Goal: Task Accomplishment & Management: Complete application form

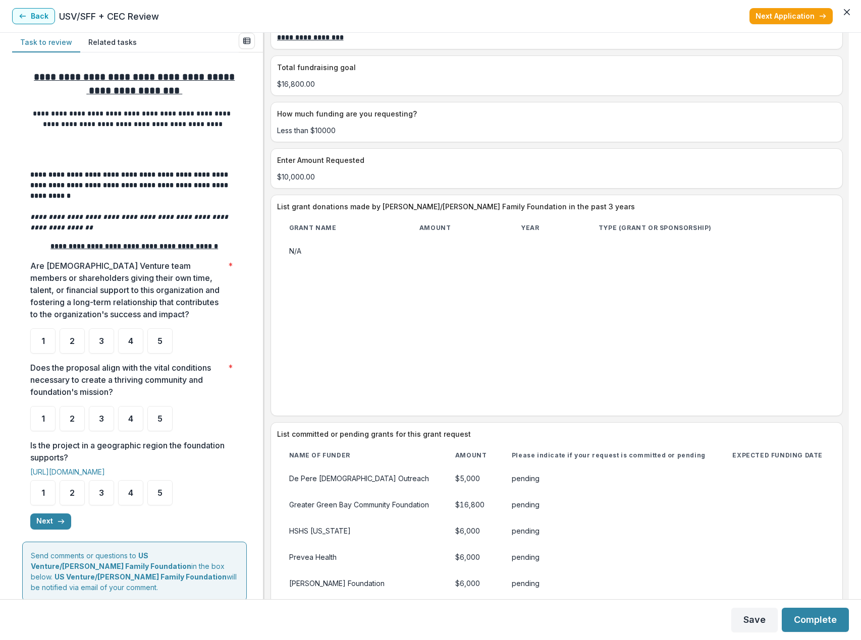
scroll to position [2018, 0]
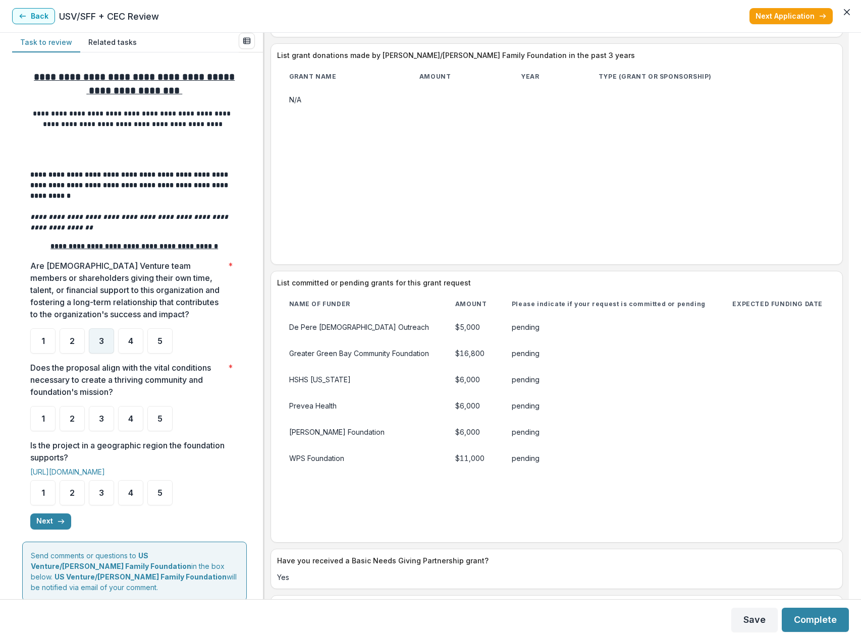
click at [100, 345] on span "3" at bounding box center [101, 341] width 5 height 8
click at [99, 345] on span "3" at bounding box center [101, 341] width 5 height 8
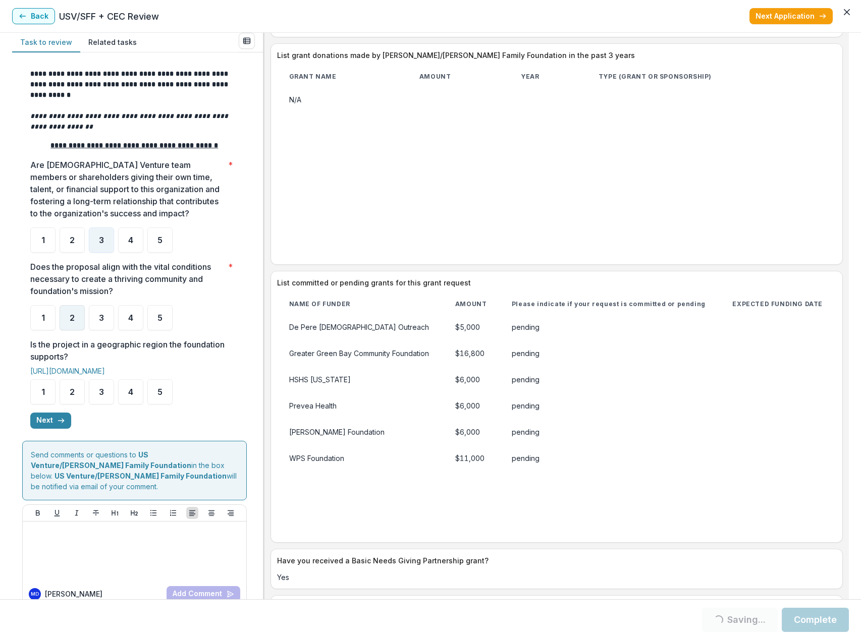
click at [74, 321] on span "2" at bounding box center [72, 318] width 5 height 8
click at [129, 395] on span "4" at bounding box center [130, 392] width 5 height 8
click at [48, 420] on button "Next" at bounding box center [50, 421] width 41 height 16
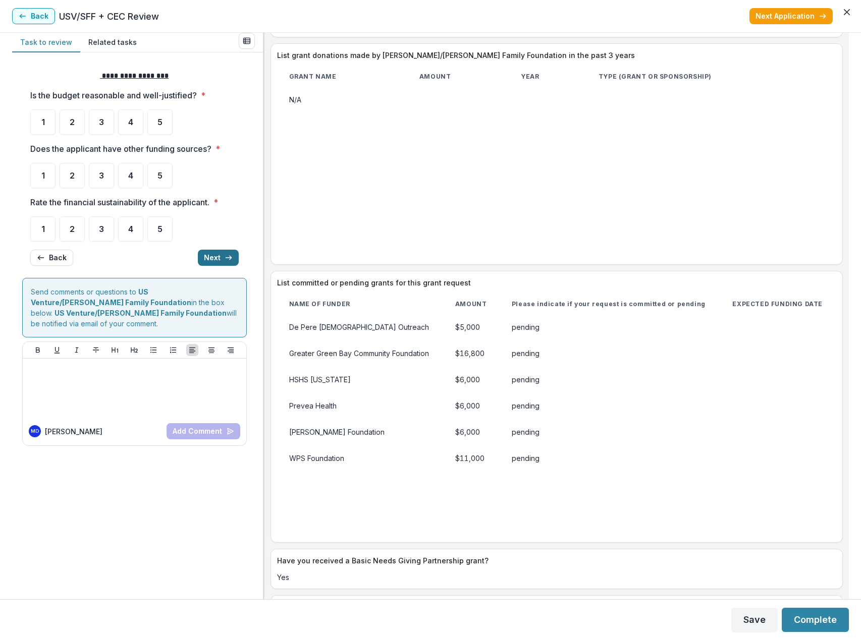
scroll to position [0, 0]
click at [102, 124] on span "3" at bounding box center [101, 122] width 5 height 8
click at [157, 178] on div "5" at bounding box center [159, 175] width 25 height 25
click at [99, 230] on span "3" at bounding box center [101, 229] width 5 height 8
click at [157, 175] on div "5" at bounding box center [159, 175] width 25 height 25
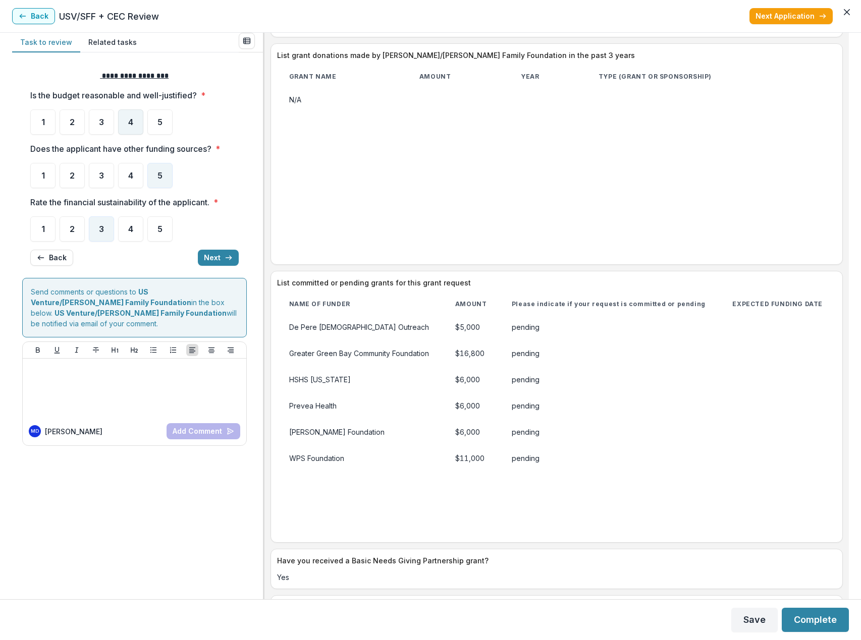
click at [130, 126] on span "4" at bounding box center [130, 122] width 5 height 8
click at [217, 260] on button "Next" at bounding box center [218, 258] width 41 height 16
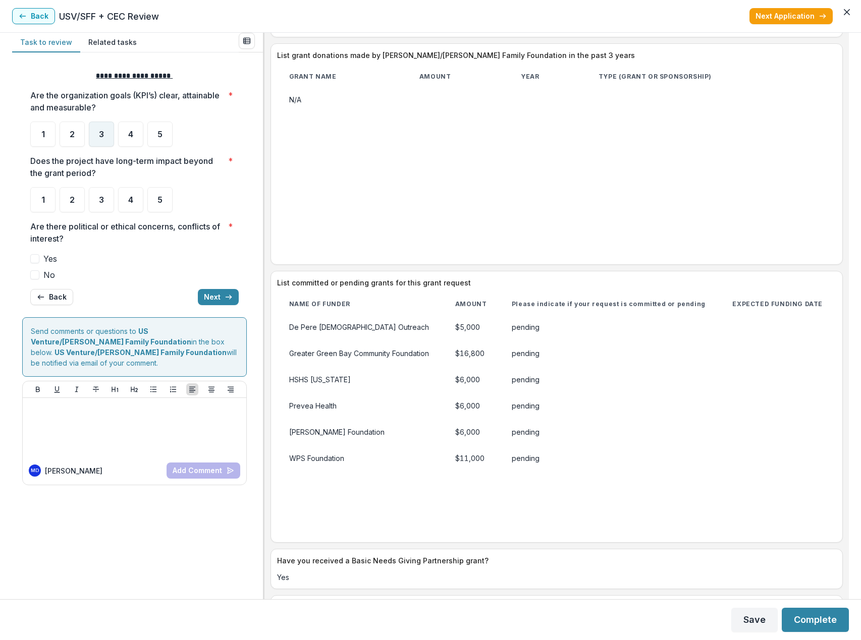
click at [104, 135] on div "3" at bounding box center [101, 134] width 25 height 25
click at [75, 203] on div "2" at bounding box center [72, 199] width 25 height 25
click at [34, 279] on span at bounding box center [34, 274] width 9 height 9
click at [74, 199] on span "2" at bounding box center [72, 200] width 5 height 8
click at [225, 296] on icon "button" at bounding box center [229, 297] width 8 height 8
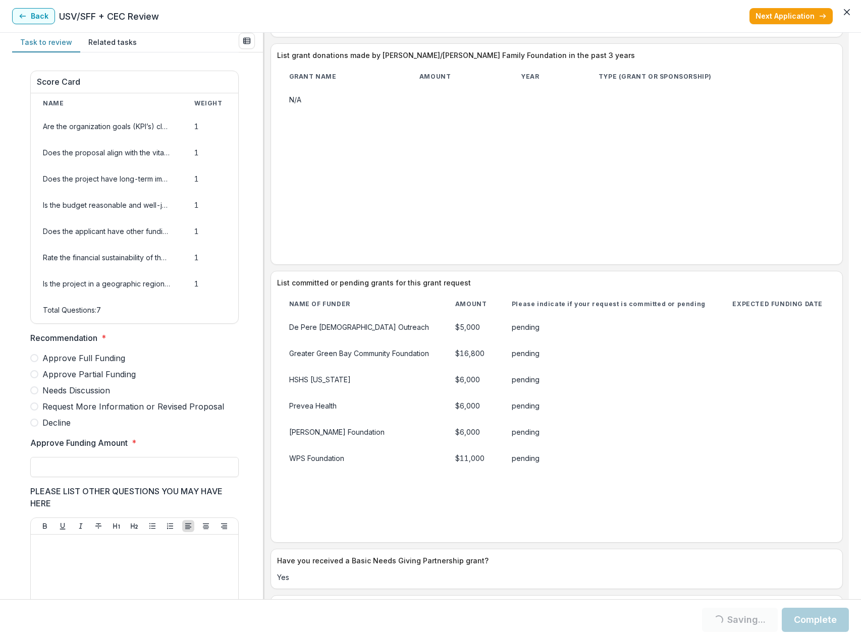
scroll to position [315, 0]
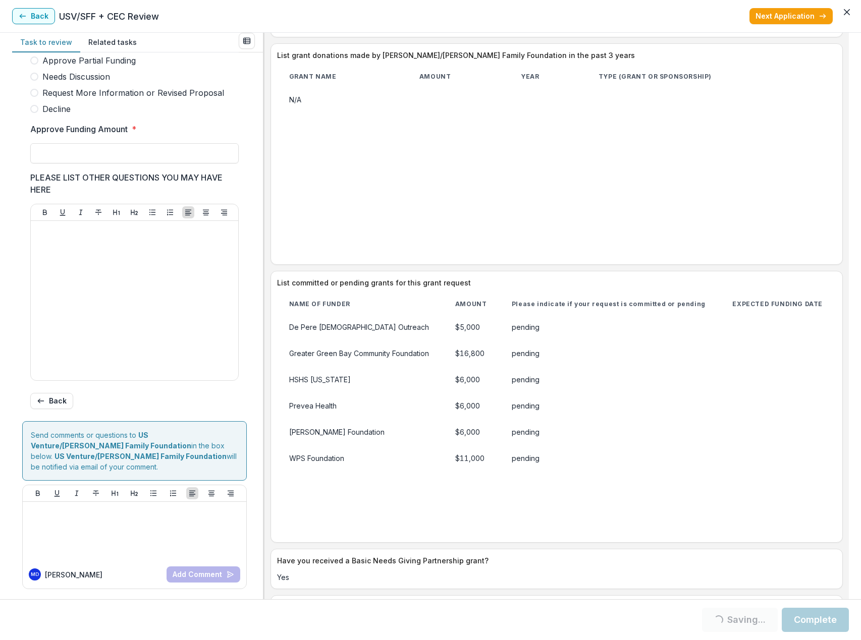
click at [36, 113] on span at bounding box center [34, 109] width 8 height 8
click at [51, 158] on input "Approve Funding Amount *" at bounding box center [134, 153] width 208 height 20
type input "**"
click at [63, 249] on div at bounding box center [134, 300] width 199 height 151
click at [817, 618] on button "Complete" at bounding box center [815, 620] width 67 height 24
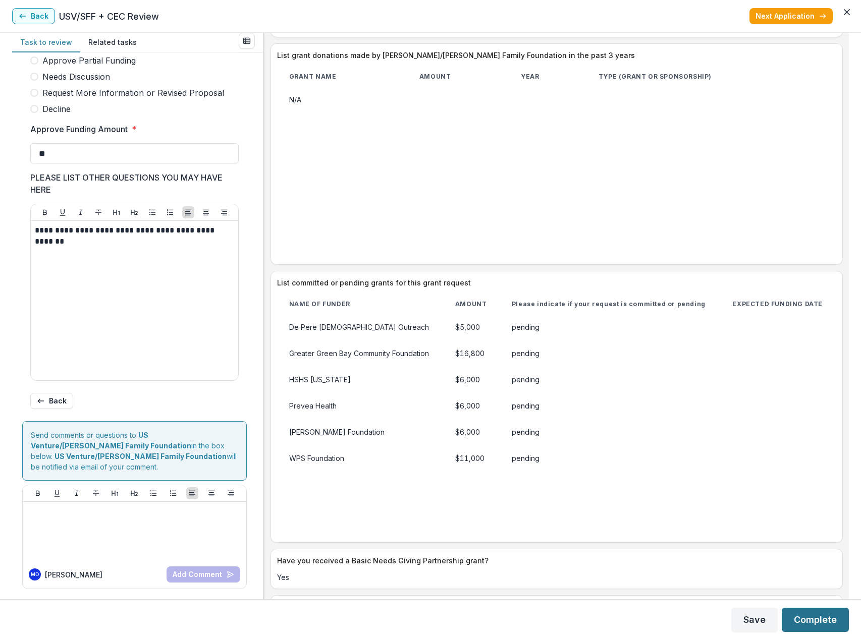
click at [817, 627] on button "Complete" at bounding box center [815, 620] width 67 height 24
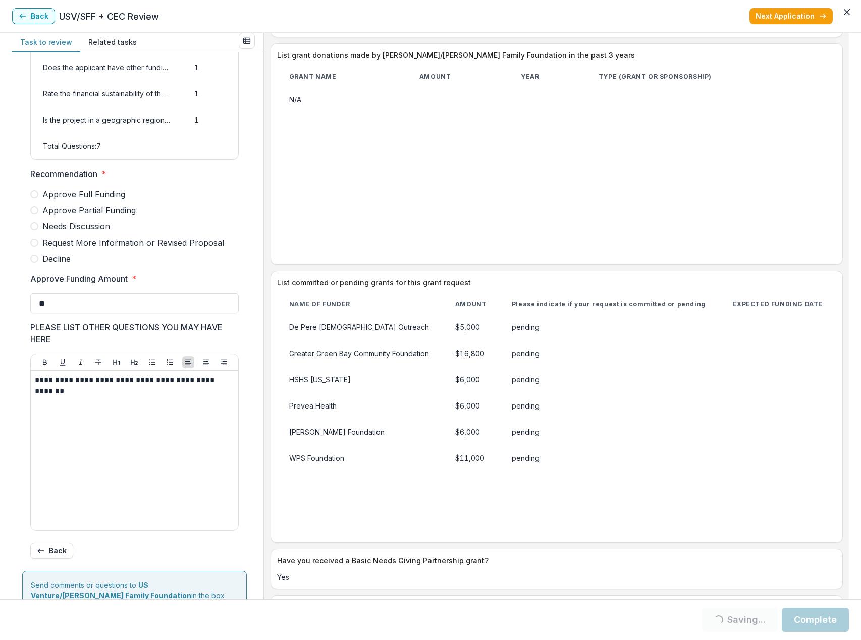
scroll to position [0, 0]
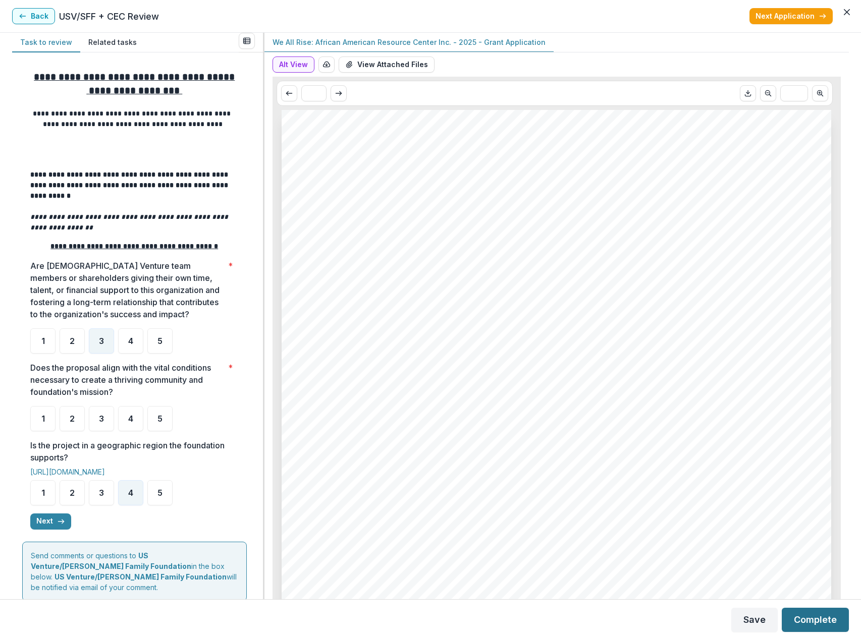
click at [820, 618] on button "Complete" at bounding box center [815, 620] width 67 height 24
click at [823, 626] on button "Complete" at bounding box center [815, 620] width 67 height 24
click at [50, 523] on button "Next" at bounding box center [50, 522] width 41 height 16
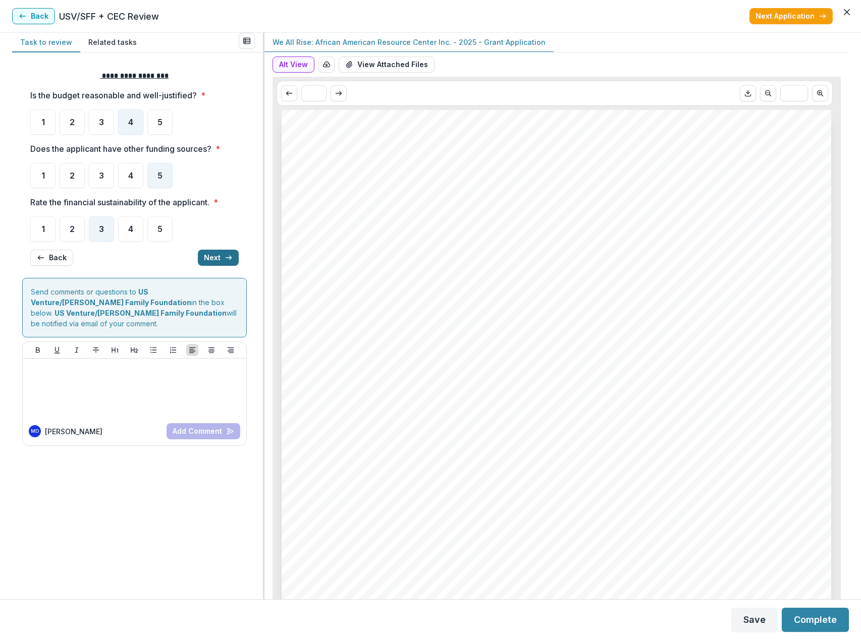
click at [208, 256] on button "Next" at bounding box center [218, 258] width 41 height 16
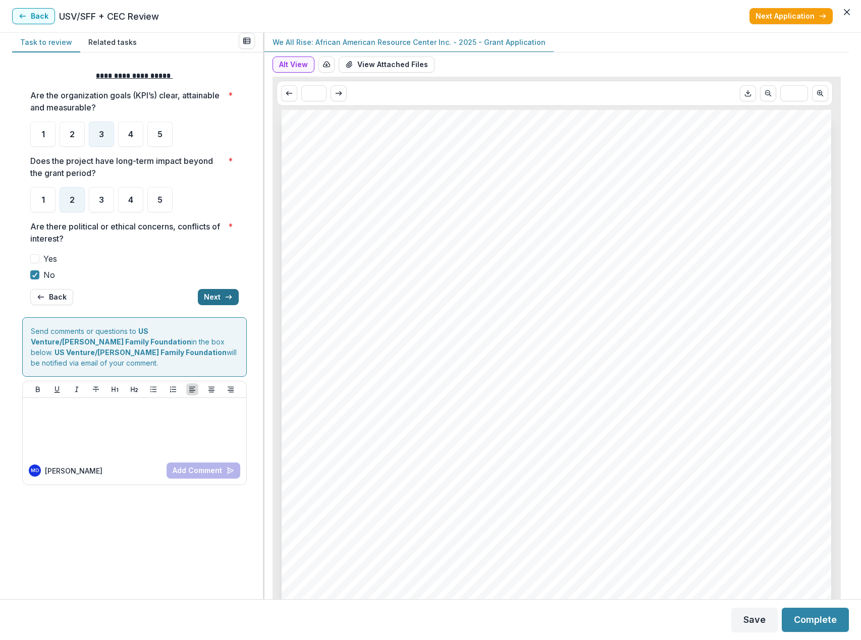
click at [215, 297] on button "Next" at bounding box center [218, 297] width 41 height 16
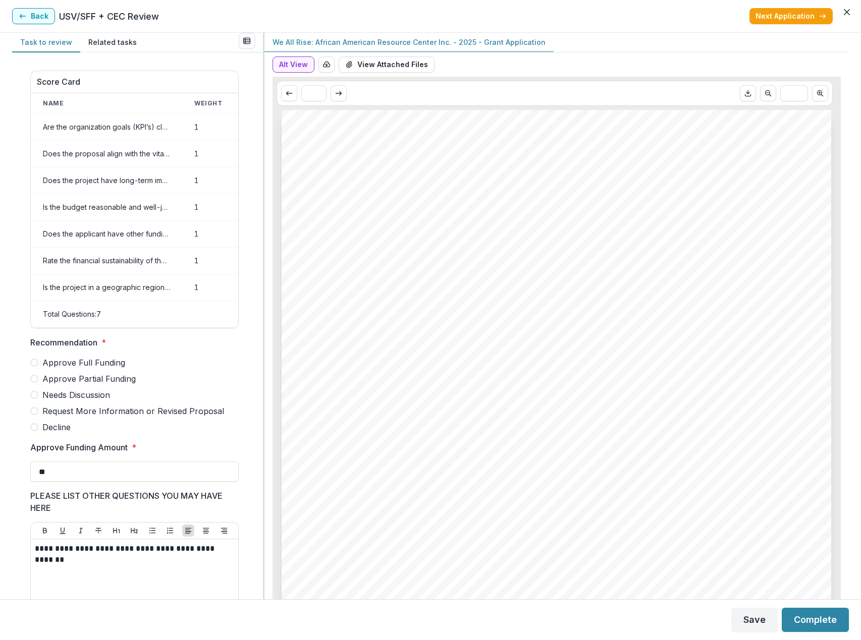
scroll to position [315, 0]
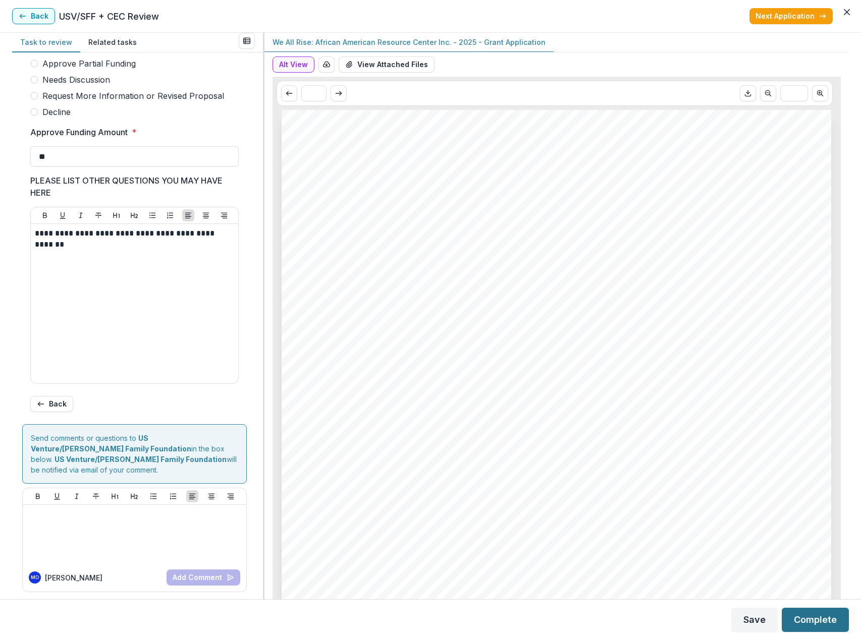
click at [811, 614] on button "Complete" at bounding box center [815, 620] width 67 height 24
click at [812, 621] on button "Complete" at bounding box center [815, 620] width 67 height 24
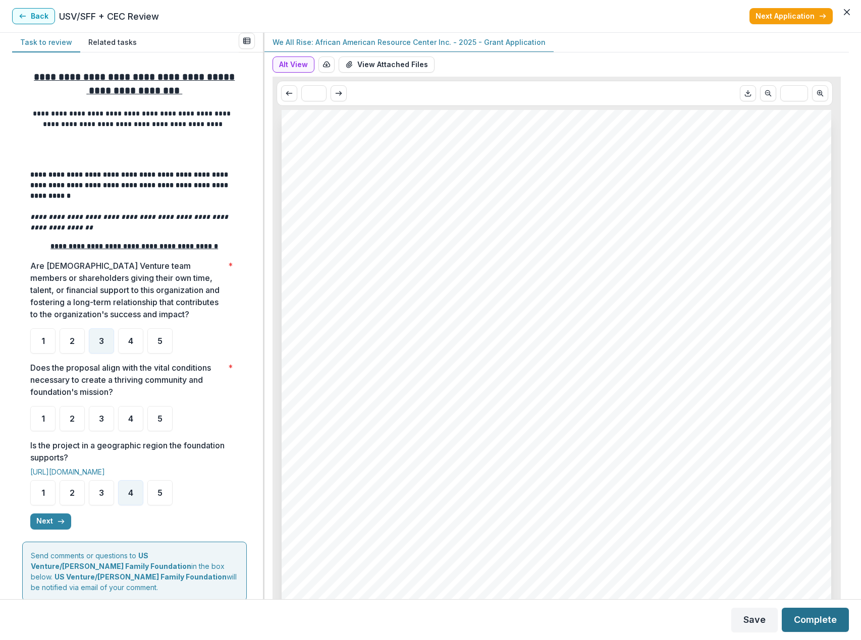
click at [826, 618] on button "Complete" at bounding box center [815, 620] width 67 height 24
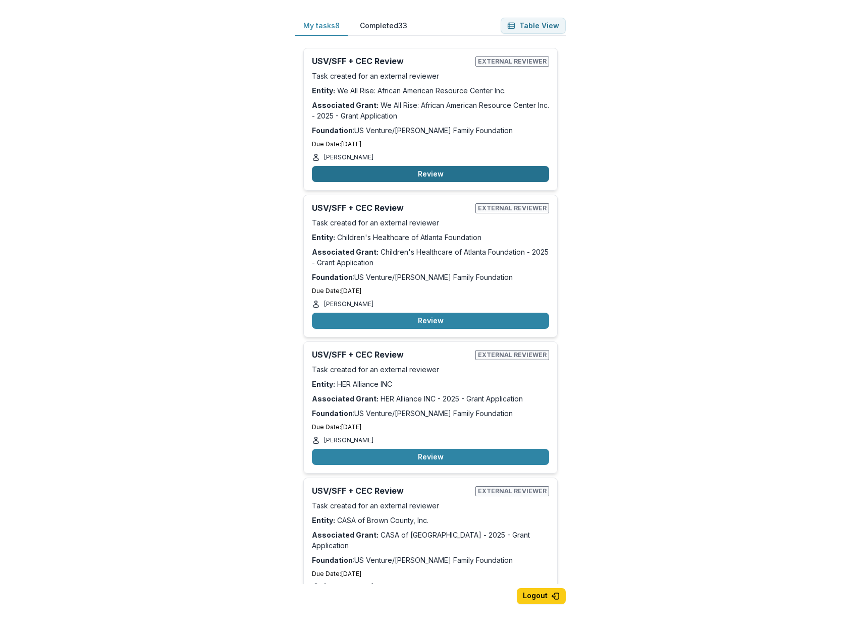
click at [432, 171] on button "Review" at bounding box center [430, 174] width 237 height 16
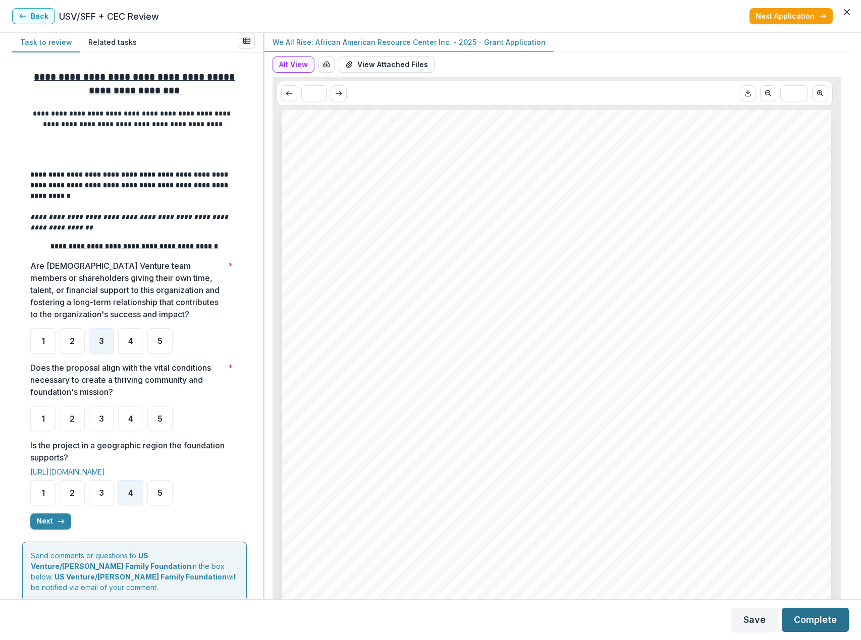
click at [824, 620] on button "Complete" at bounding box center [815, 620] width 67 height 24
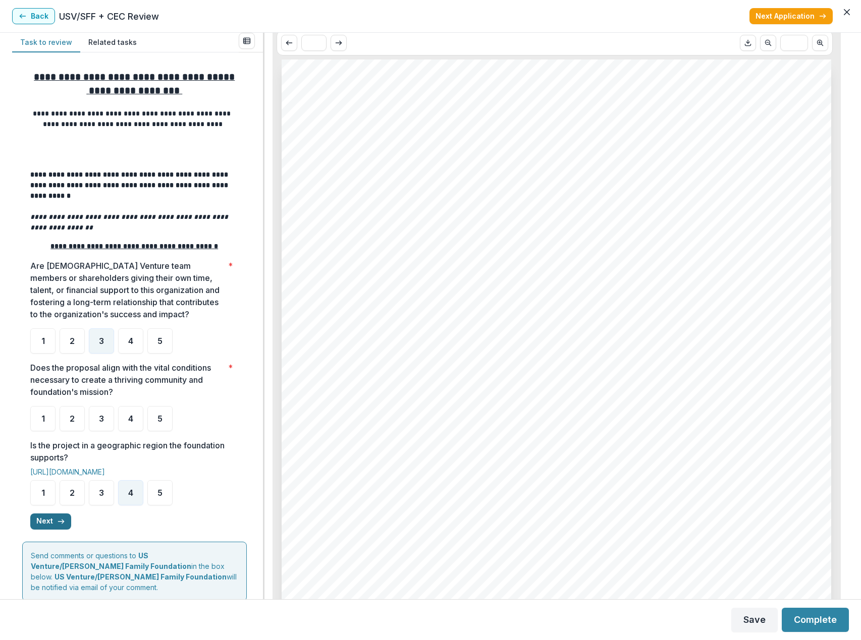
click at [58, 524] on icon "button" at bounding box center [61, 522] width 8 height 8
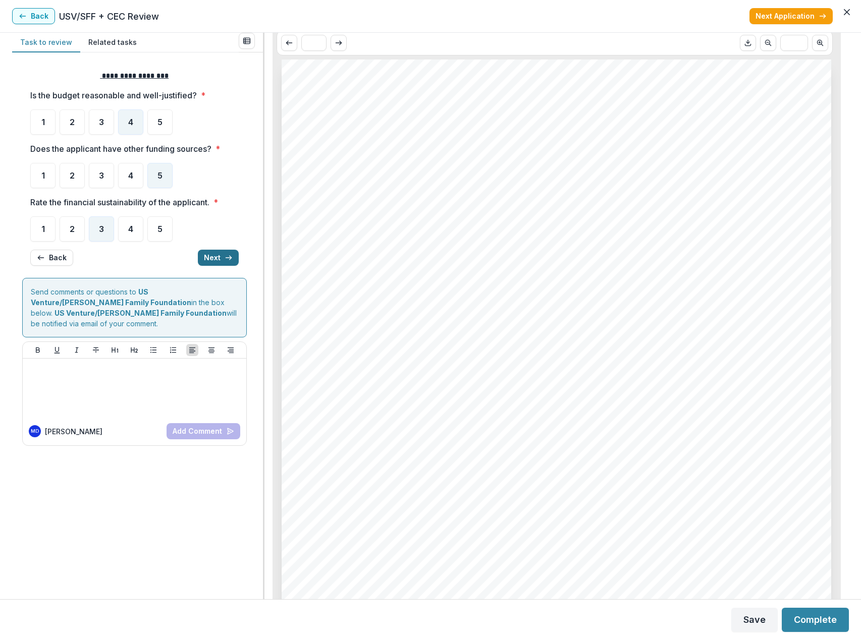
click at [210, 255] on button "Next" at bounding box center [218, 258] width 41 height 16
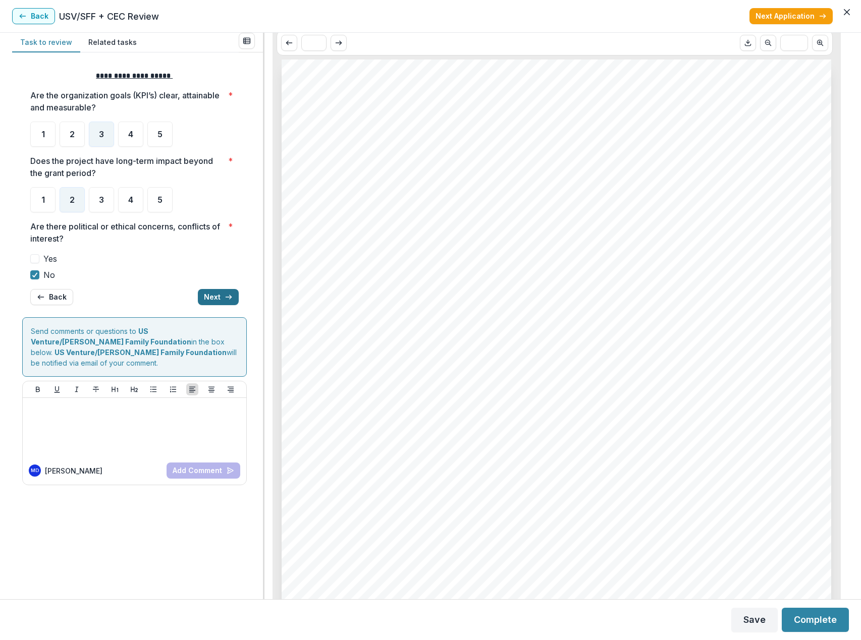
click at [212, 290] on button "Next" at bounding box center [218, 297] width 41 height 16
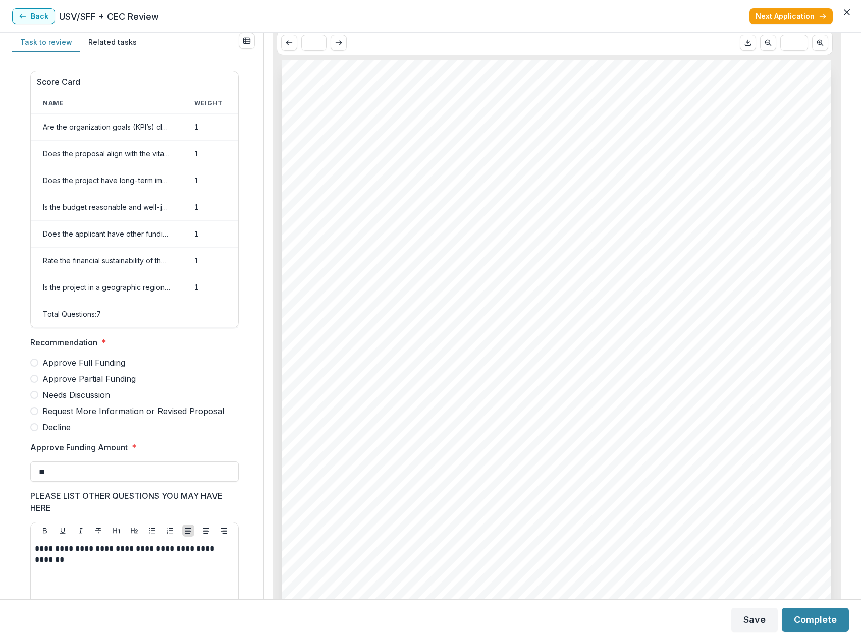
scroll to position [315, 0]
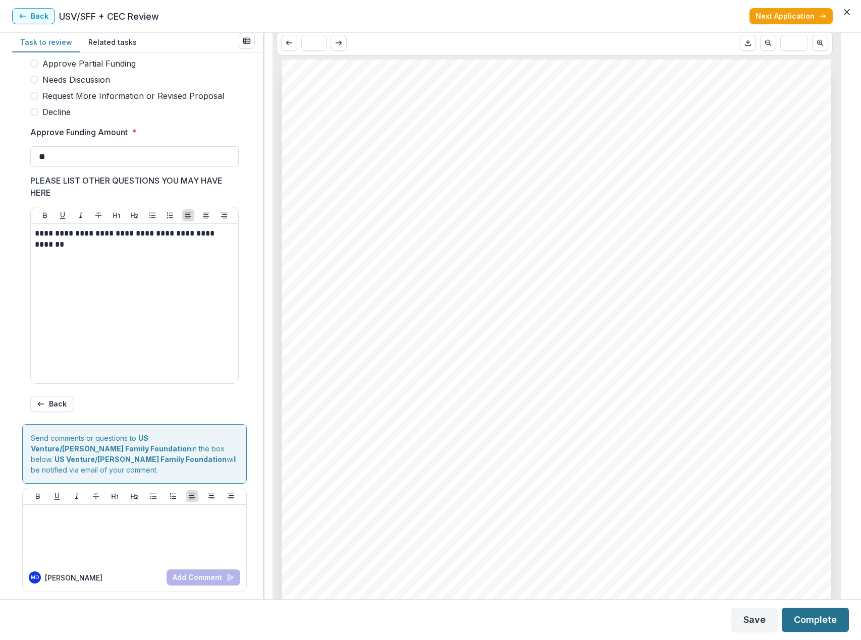
click at [833, 622] on button "Complete" at bounding box center [815, 620] width 67 height 24
click at [753, 621] on button "Save" at bounding box center [754, 620] width 46 height 24
click at [821, 622] on button "Complete" at bounding box center [815, 620] width 67 height 24
click at [816, 622] on button "Complete" at bounding box center [815, 620] width 67 height 24
click at [828, 622] on button "Complete" at bounding box center [815, 620] width 67 height 24
